Goal: Book appointment/travel/reservation

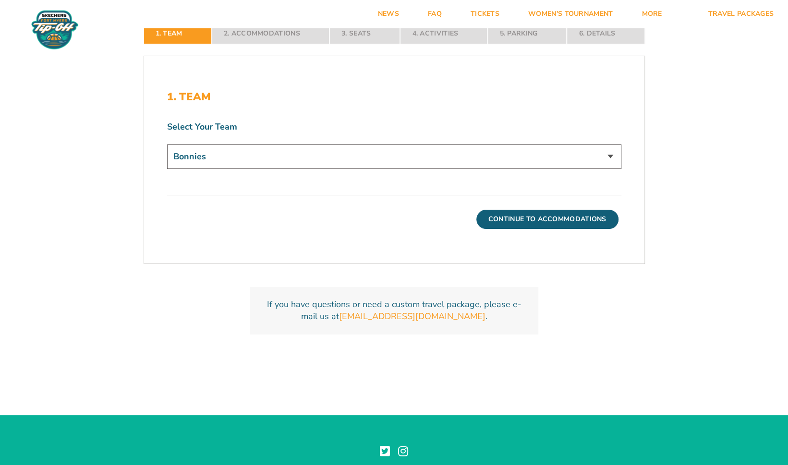
click at [0, 0] on img at bounding box center [0, 0] width 0 height 0
click at [0, 0] on h2 "Official Fan Travel Package (2025 SBU)" at bounding box center [0, 0] width 0 height 0
click at [694, 28] on link "Travel Packages" at bounding box center [741, 14] width 95 height 28
